Goal: Task Accomplishment & Management: Complete application form

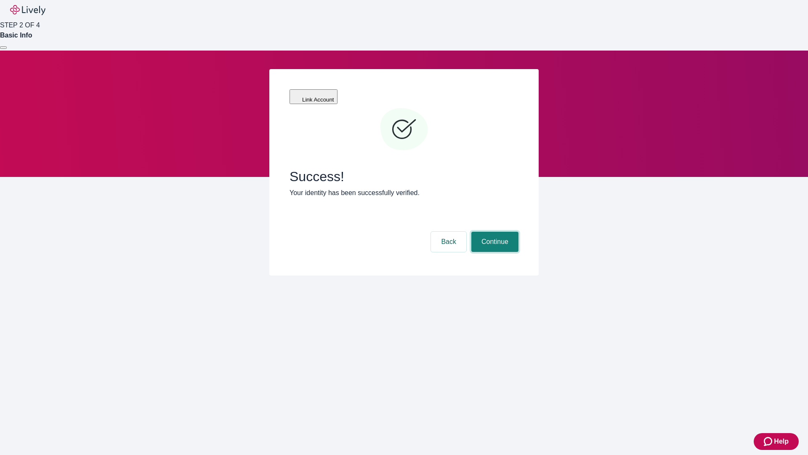
click at [494, 232] on button "Continue" at bounding box center [495, 242] width 47 height 20
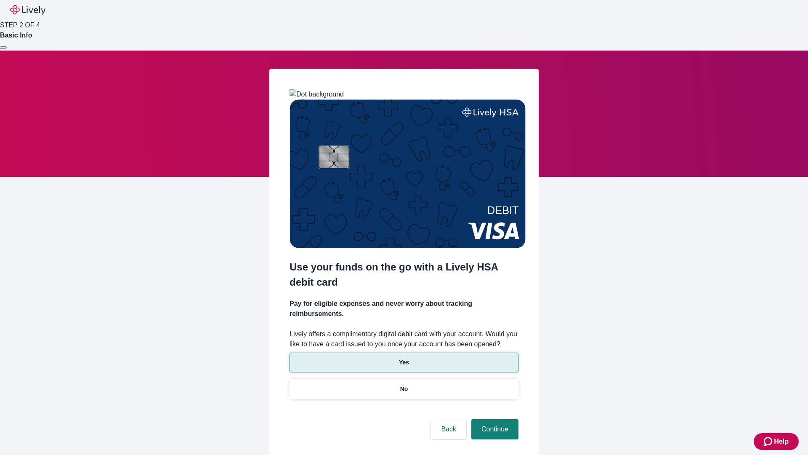
click at [404, 358] on p "Yes" at bounding box center [404, 362] width 10 height 9
click at [494, 419] on button "Continue" at bounding box center [495, 429] width 47 height 20
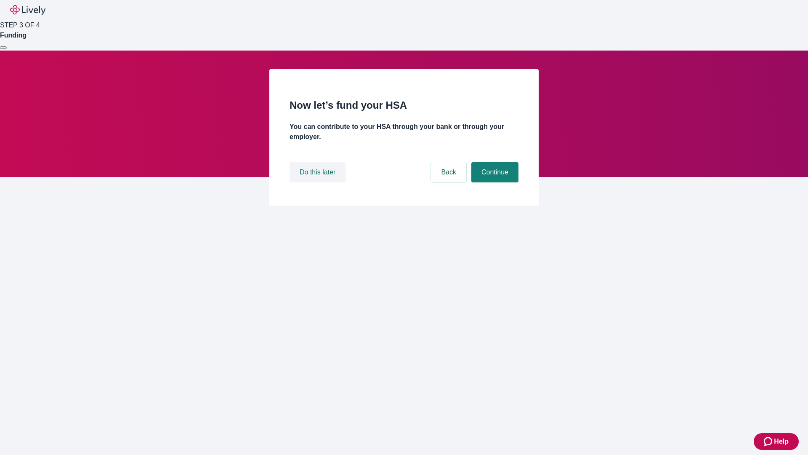
click at [319, 182] on button "Do this later" at bounding box center [318, 172] width 56 height 20
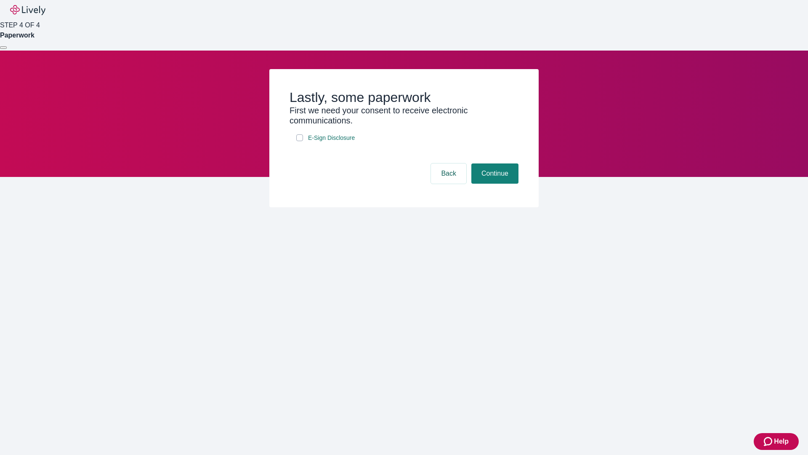
click at [300, 141] on input "E-Sign Disclosure" at bounding box center [299, 137] width 7 height 7
checkbox input "true"
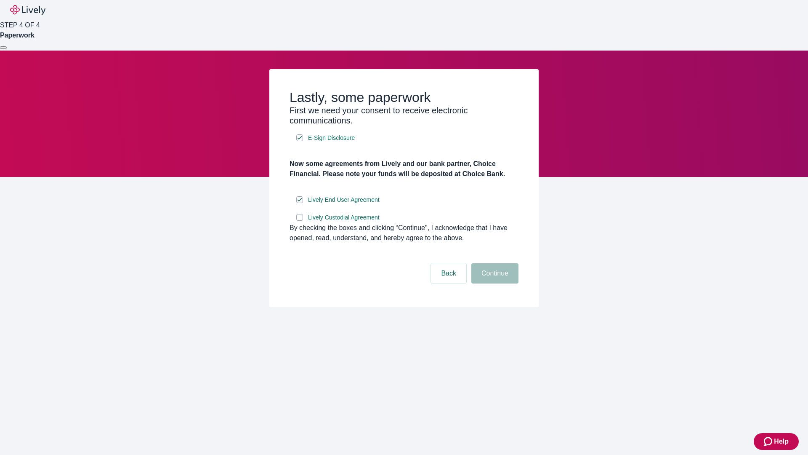
click at [300, 221] on input "Lively Custodial Agreement" at bounding box center [299, 217] width 7 height 7
checkbox input "true"
click at [494, 283] on button "Continue" at bounding box center [495, 273] width 47 height 20
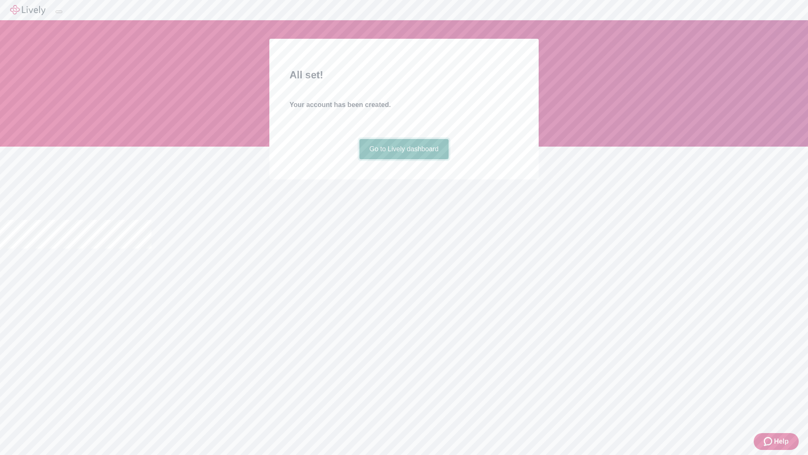
click at [404, 159] on link "Go to Lively dashboard" at bounding box center [405, 149] width 90 height 20
